Goal: Check status: Check status

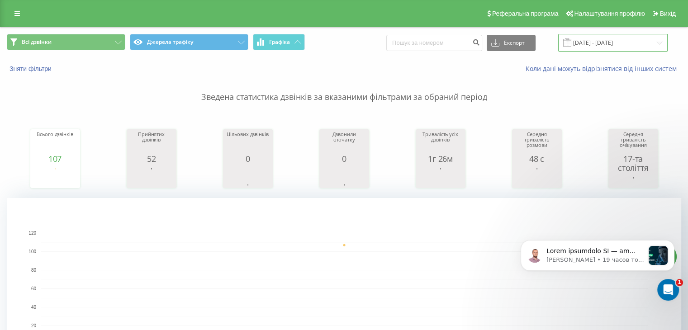
click at [634, 45] on input "[DATE] - [DATE]" at bounding box center [613, 43] width 110 height 18
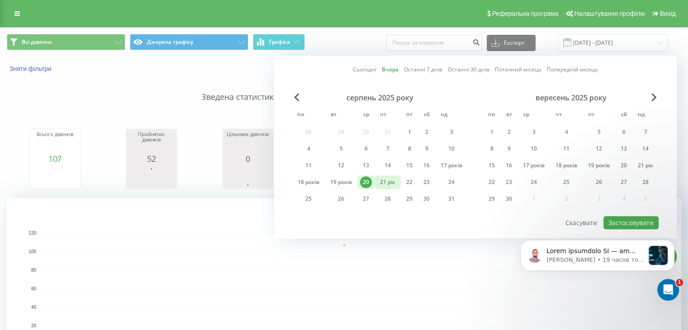
click at [386, 178] on font "21 рік" at bounding box center [387, 182] width 15 height 8
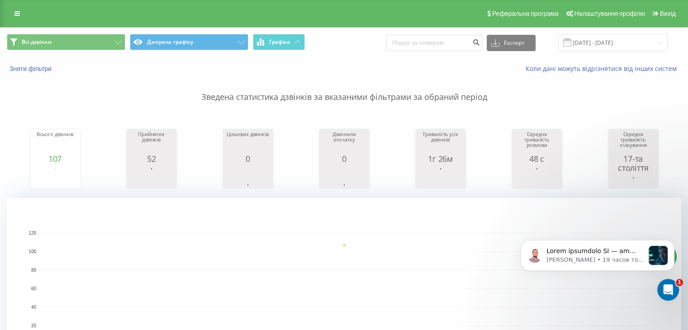
click at [391, 258] on rect "Діаграма." at bounding box center [344, 289] width 607 height 112
click at [633, 36] on input "[DATE] - [DATE]" at bounding box center [613, 43] width 110 height 18
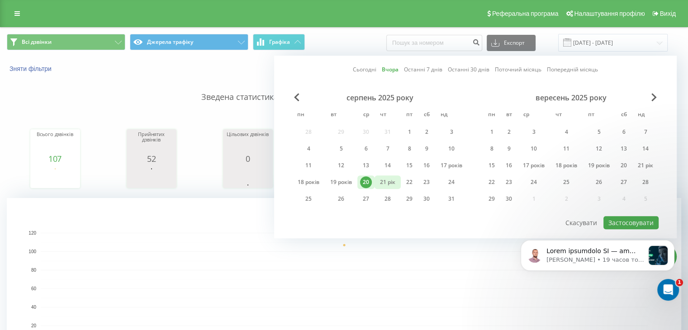
click at [381, 177] on div "21 рік" at bounding box center [387, 183] width 21 height 12
click at [625, 216] on button "Застосовувати" at bounding box center [631, 222] width 55 height 13
type input "[DATE] - [DATE]"
